Goal: Task Accomplishment & Management: Manage account settings

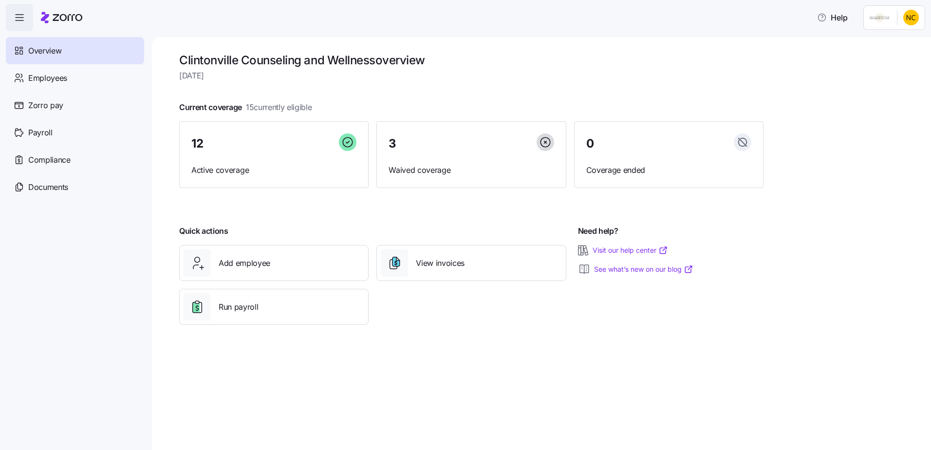
click at [63, 76] on span "Employees" at bounding box center [47, 78] width 39 height 12
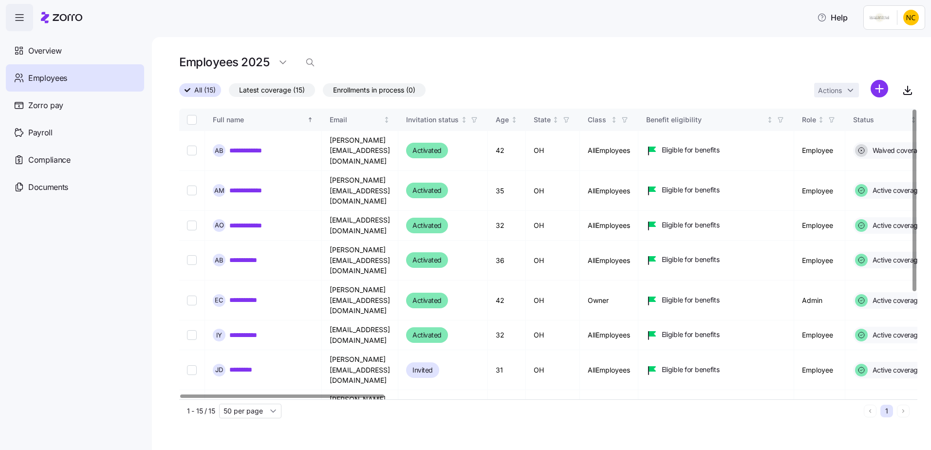
click at [243, 255] on link "**********" at bounding box center [248, 260] width 38 height 10
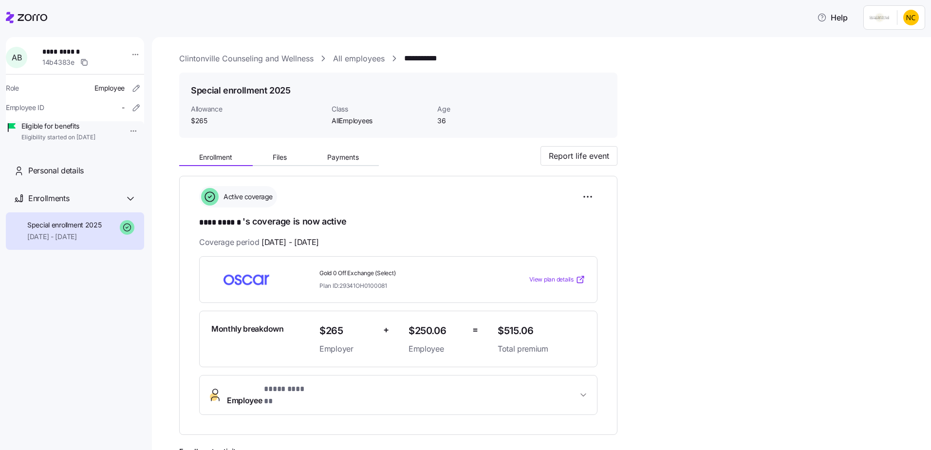
click at [334, 159] on span "Payments" at bounding box center [343, 157] width 32 height 7
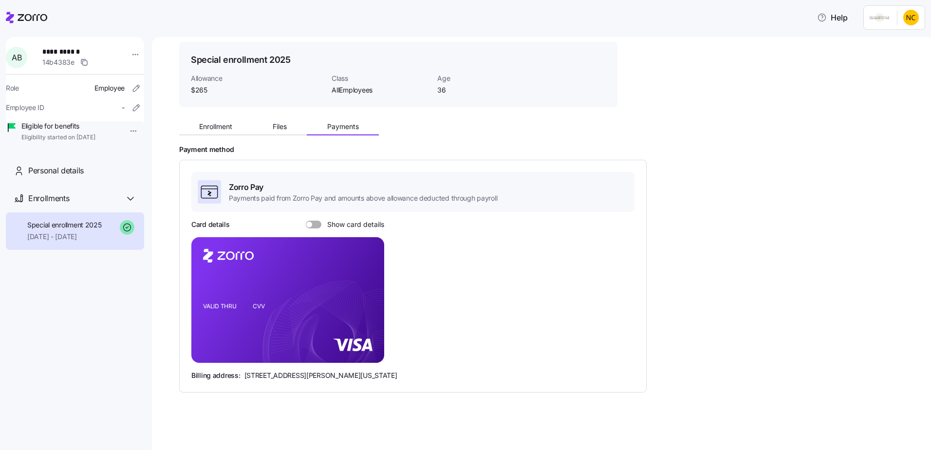
scroll to position [32, 0]
